Goal: Navigation & Orientation: Find specific page/section

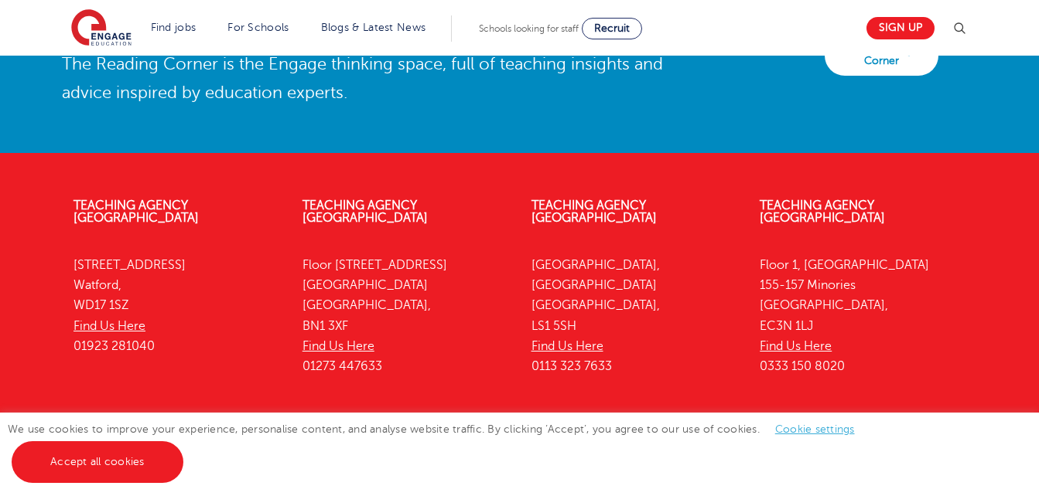
scroll to position [3578, 0]
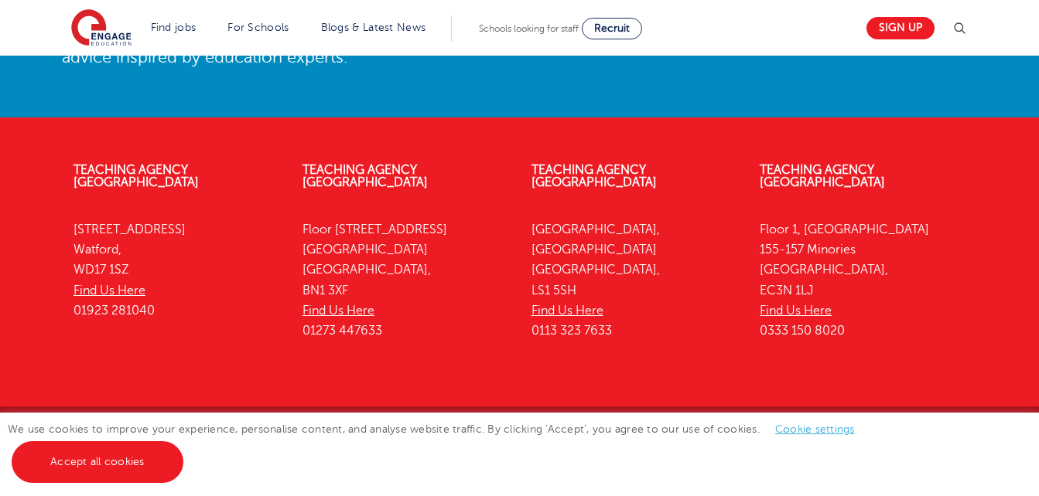
click at [141, 448] on link "Accept all cookies" at bounding box center [98, 463] width 172 height 42
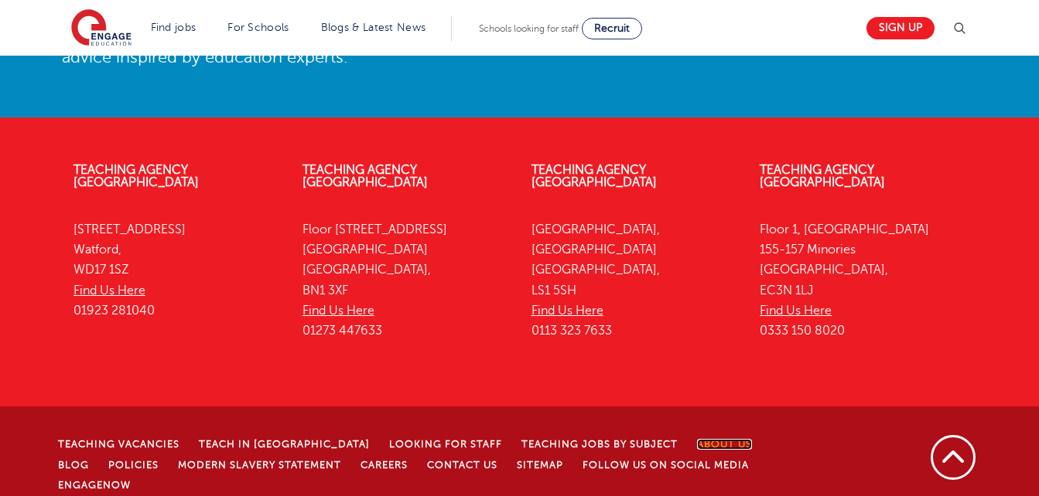
click at [697, 439] on link "About Us" at bounding box center [724, 444] width 55 height 11
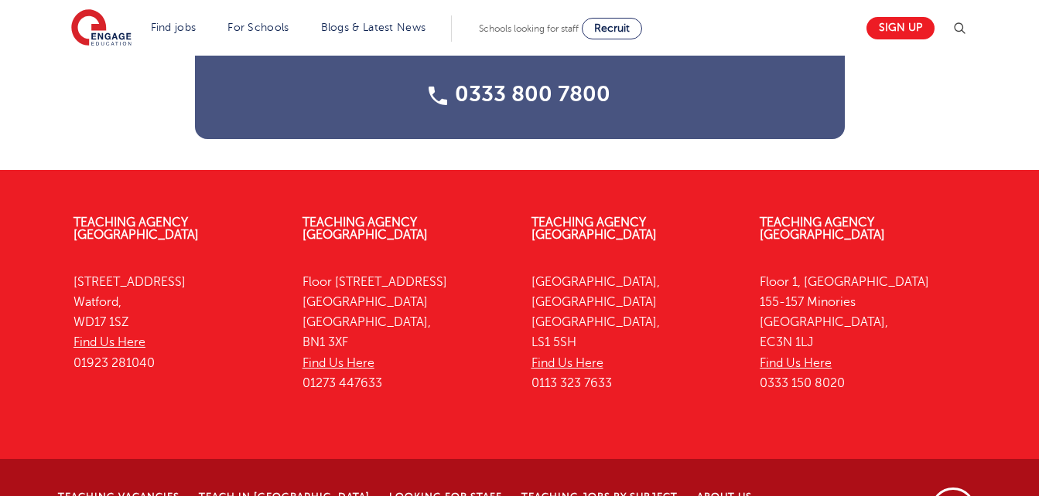
scroll to position [2165, 0]
